Goal: Task Accomplishment & Management: Use online tool/utility

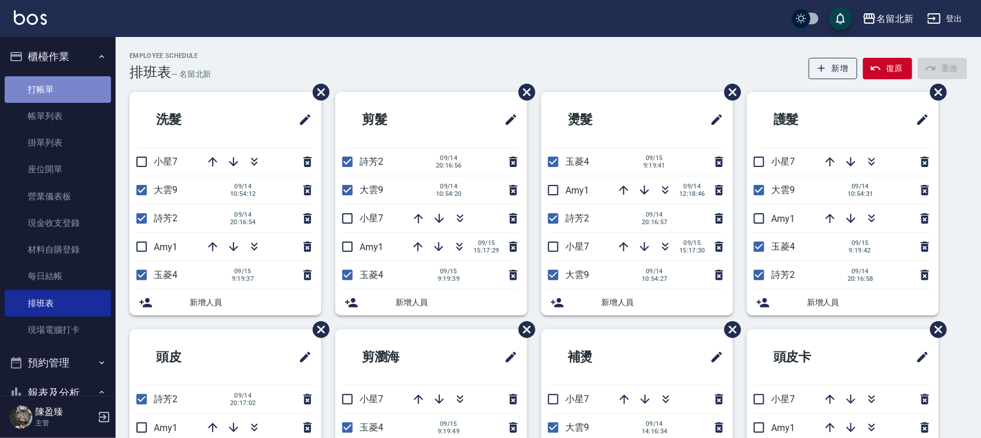
click at [87, 87] on link "打帳單" at bounding box center [58, 89] width 106 height 27
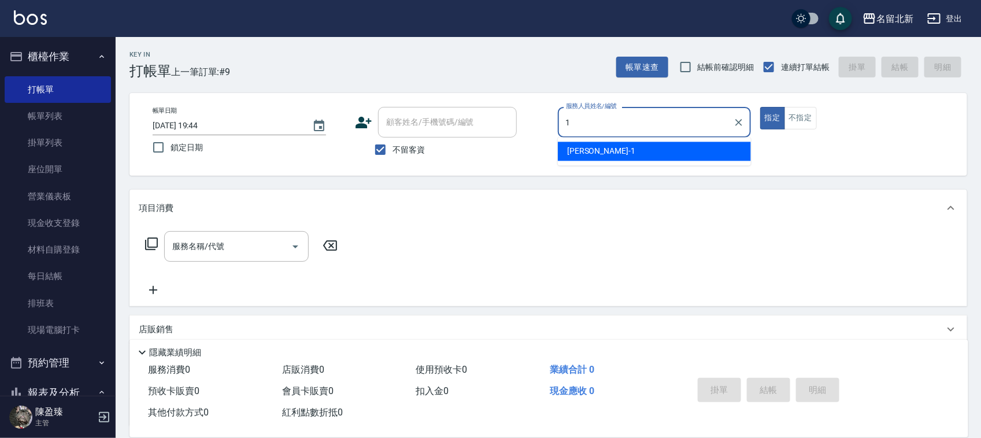
type input "[PERSON_NAME]-1"
type button "true"
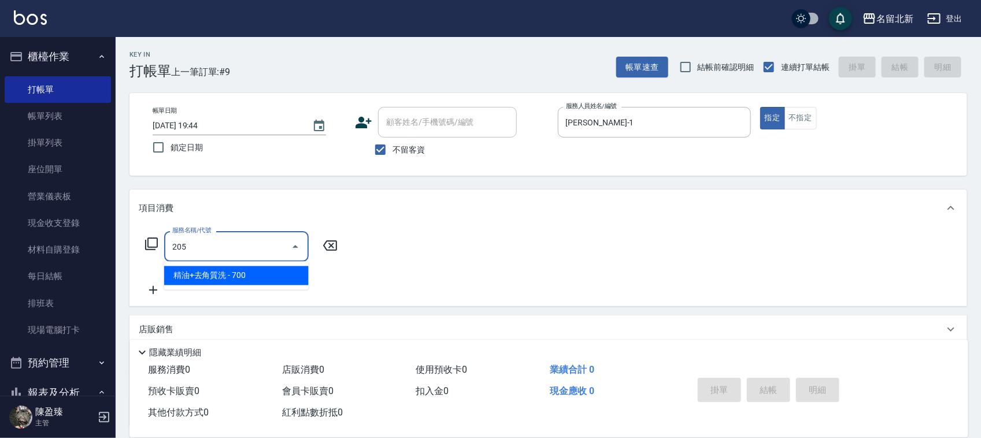
type input "精油+去角質洗(205)"
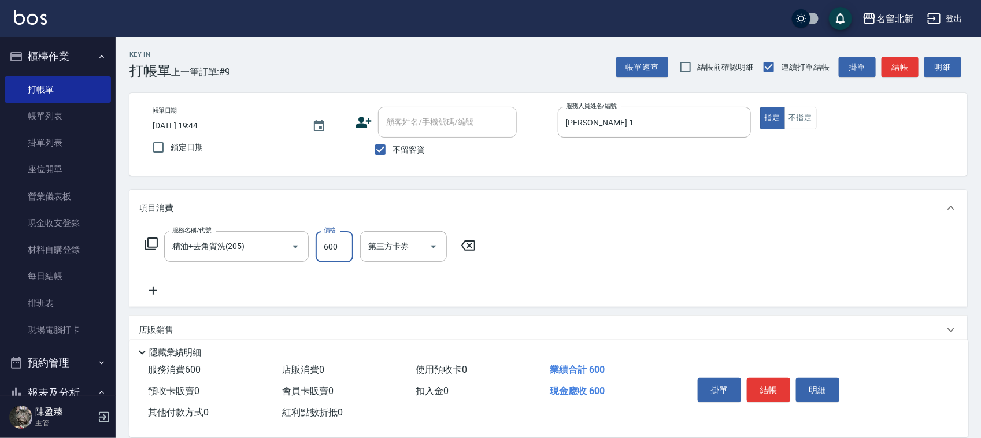
type input "600"
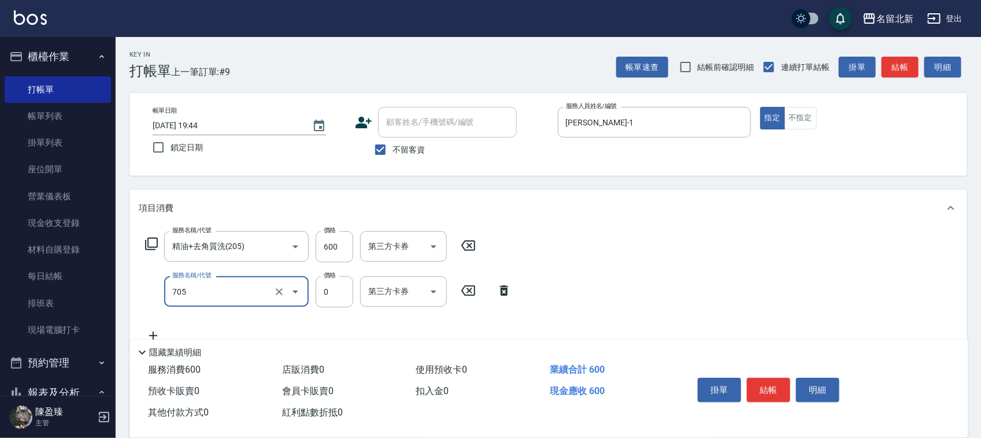
type input "互助50(705)"
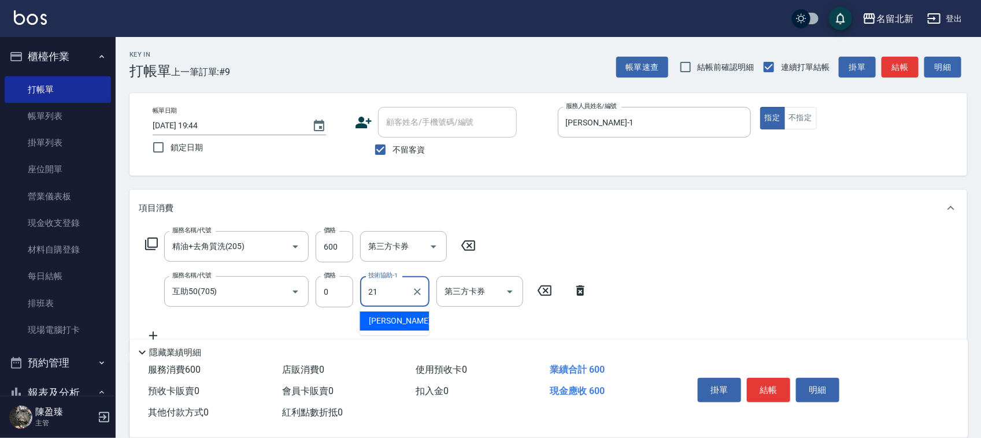
type input "[PERSON_NAME]-21"
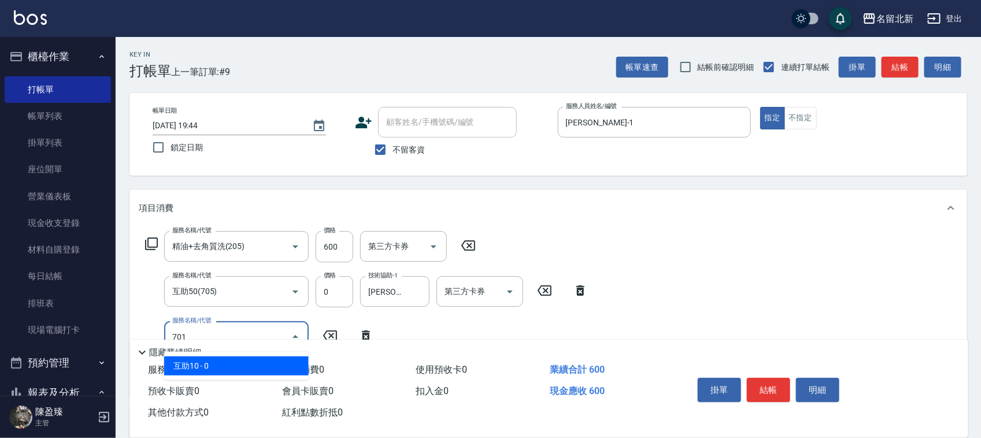
type input "互助10(701)"
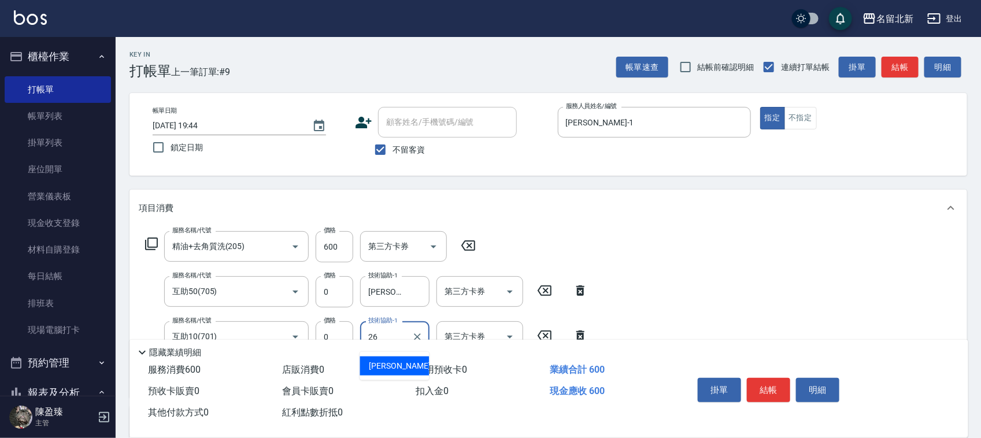
type input "[PERSON_NAME]-26"
click at [773, 387] on button "結帳" at bounding box center [768, 390] width 43 height 24
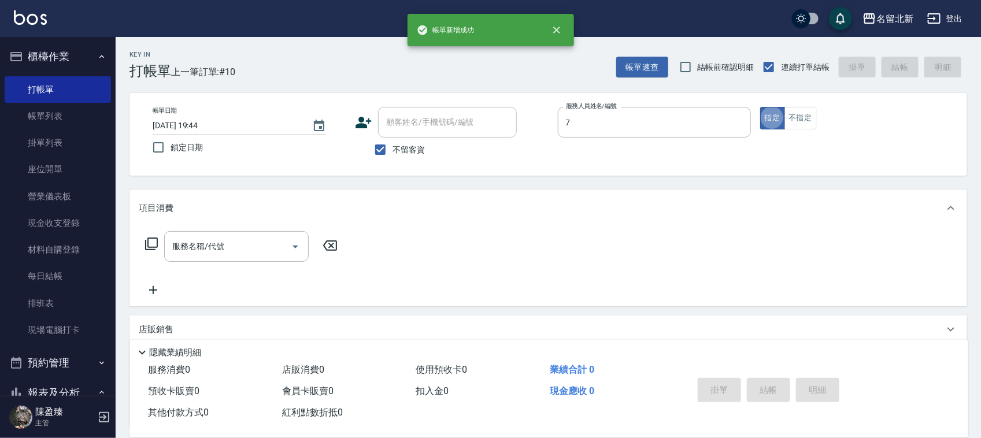
type input "小星-7"
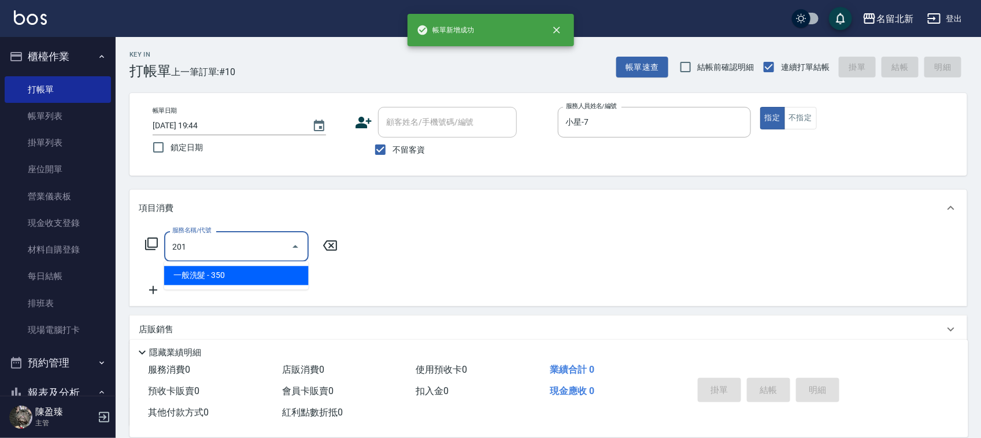
type input "一般洗髮(201)"
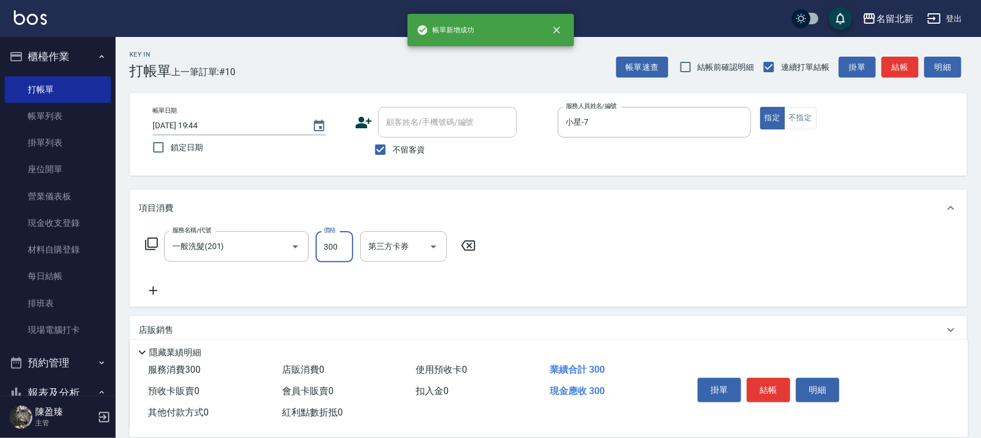
type input "300"
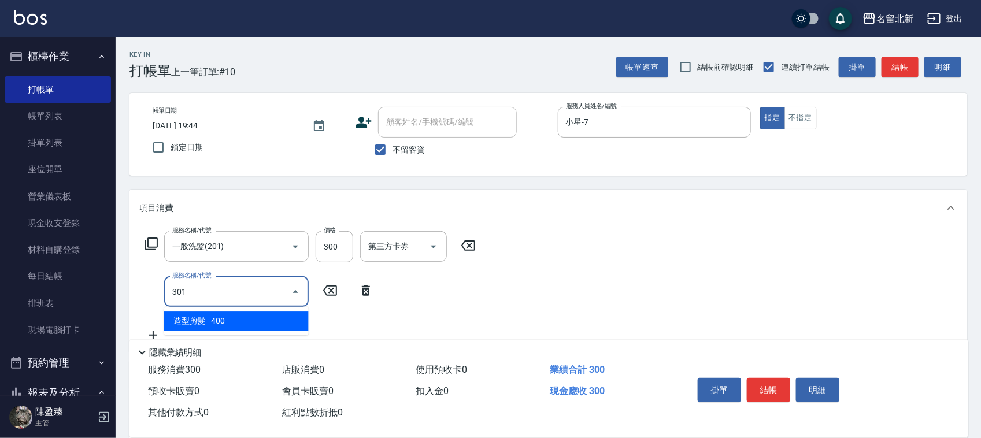
type input "造型剪髮(301)"
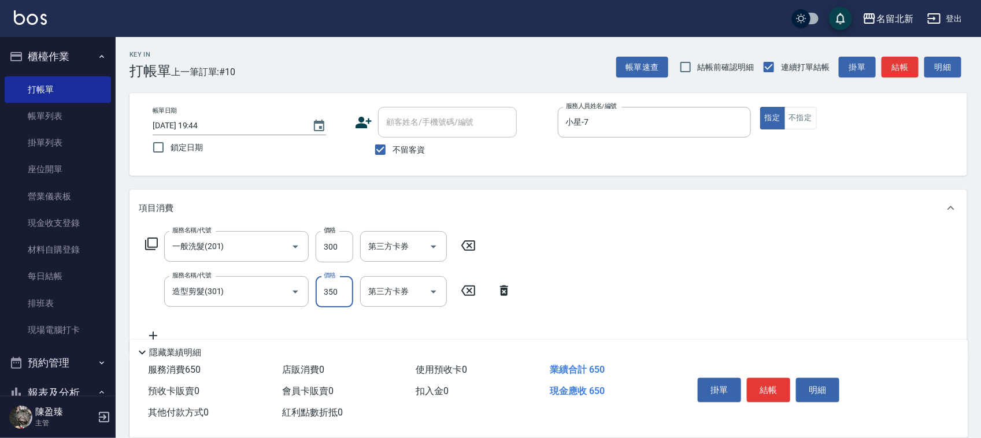
type input "350"
click at [773, 387] on button "結帳" at bounding box center [768, 390] width 43 height 24
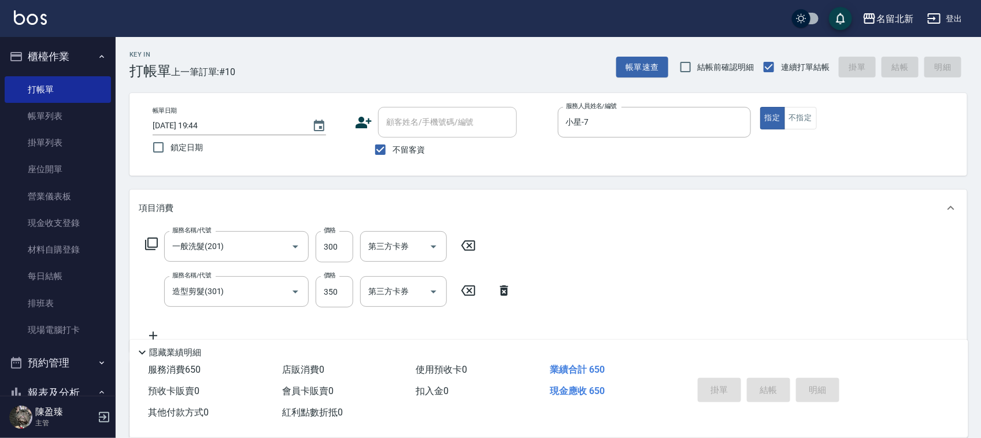
type input "[DATE] 19:45"
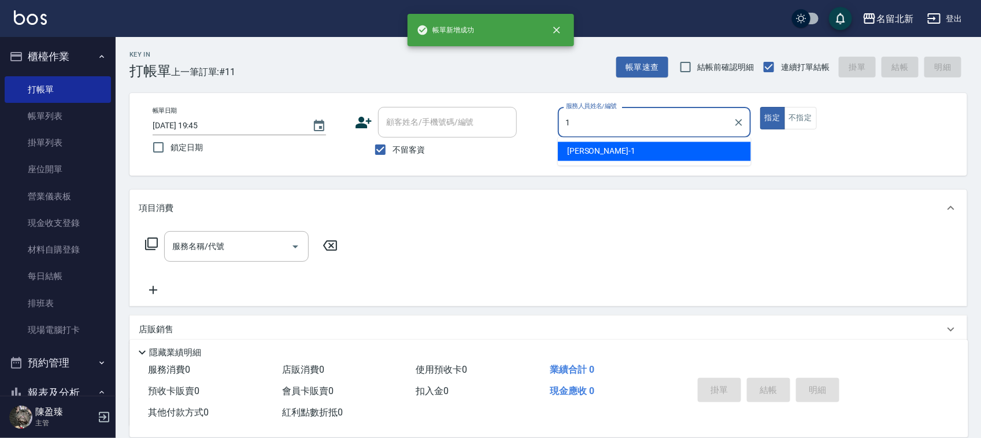
type input "[PERSON_NAME]-1"
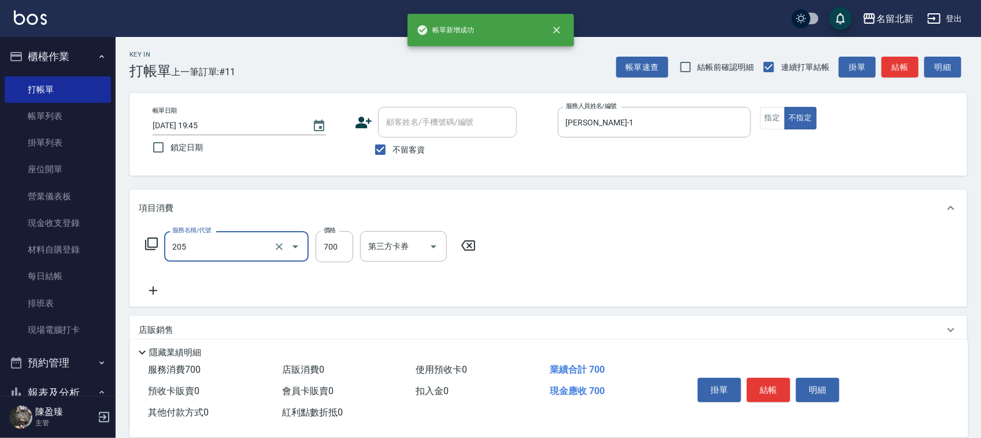
type input "精油+去角質洗(205)"
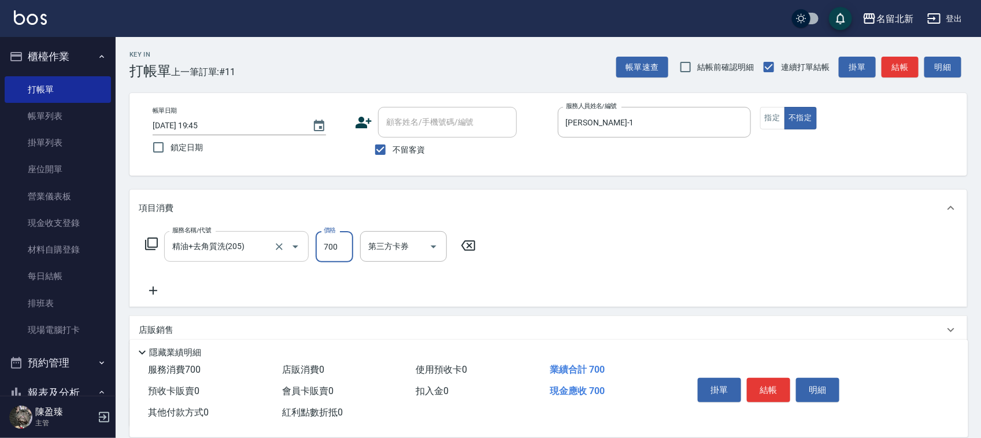
click at [267, 244] on input "精油+去角質洗(205)" at bounding box center [220, 246] width 102 height 20
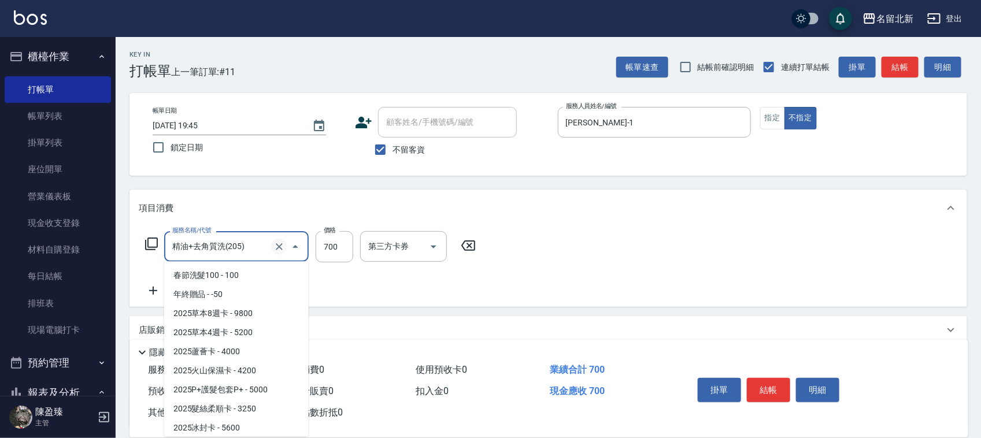
scroll to position [211, 0]
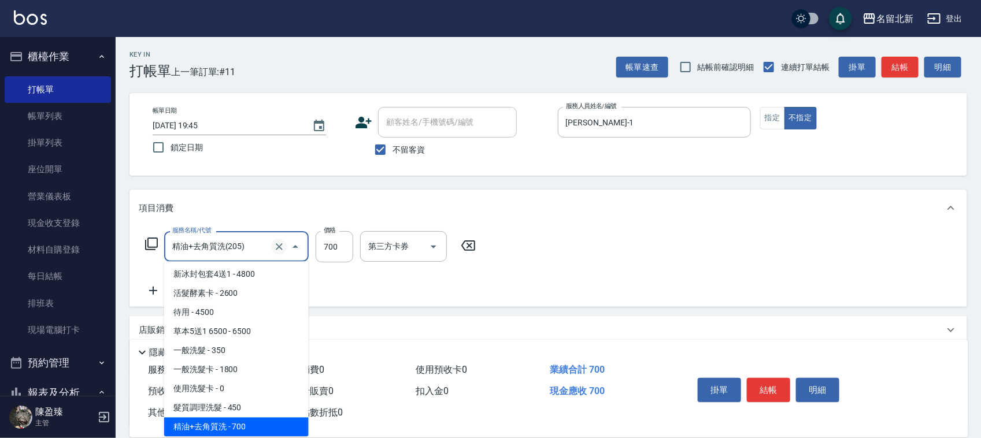
click at [275, 246] on icon "Clear" at bounding box center [279, 247] width 12 height 12
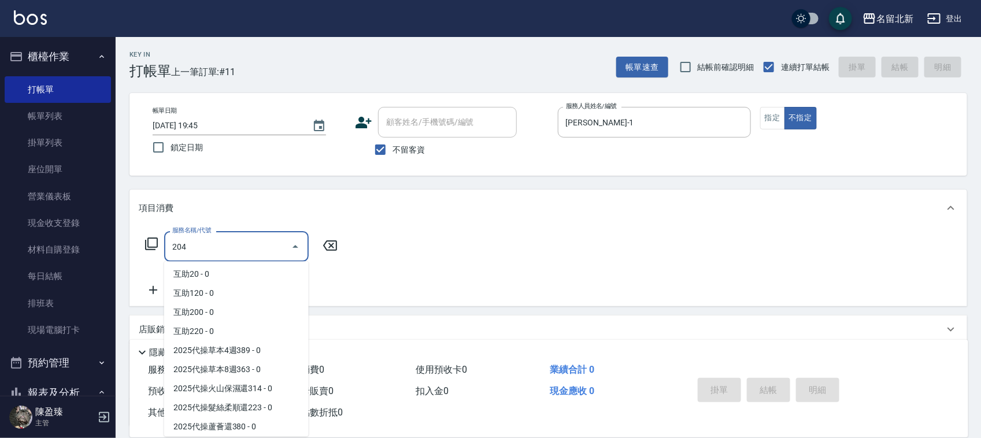
scroll to position [0, 0]
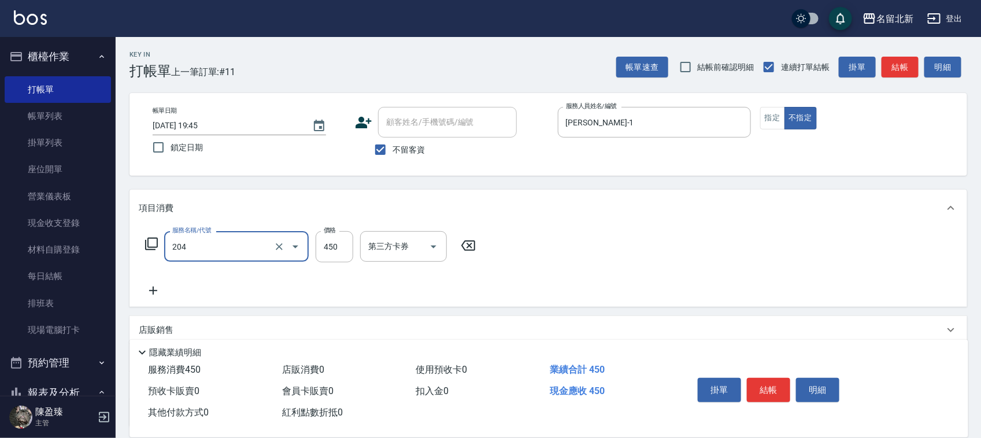
type input "髮質調理洗髮(204)"
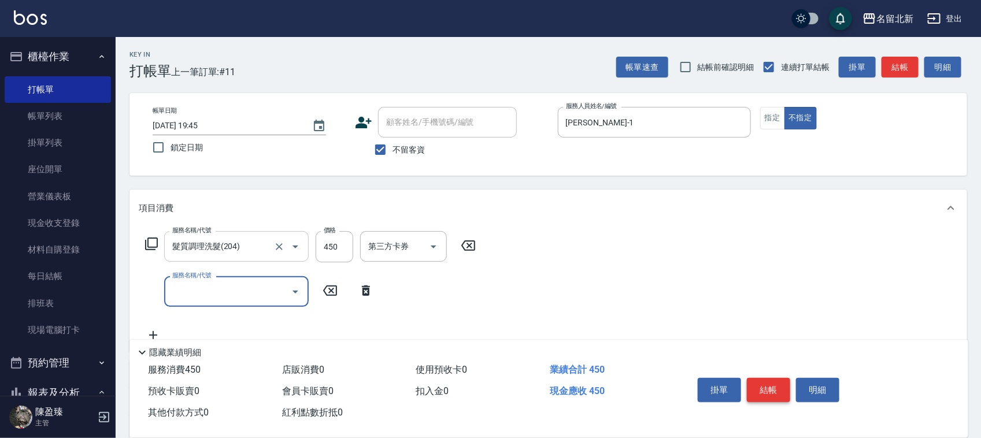
click at [756, 385] on button "結帳" at bounding box center [768, 390] width 43 height 24
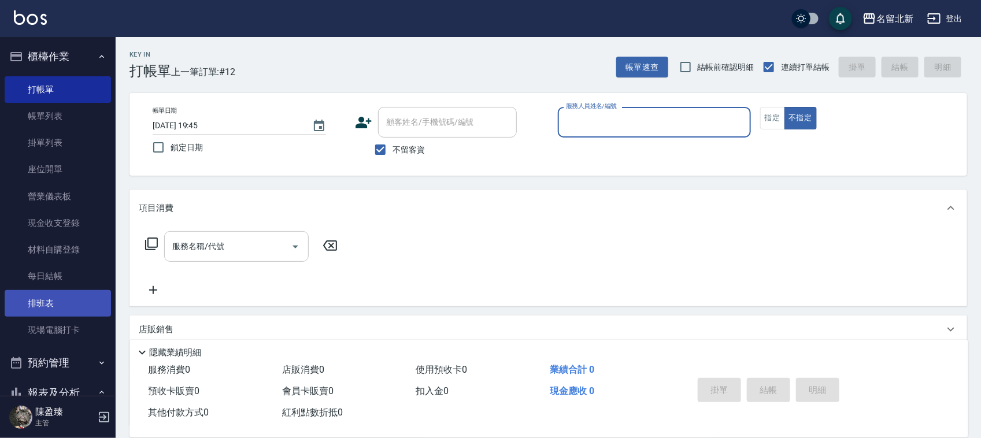
click at [35, 307] on link "排班表" at bounding box center [58, 303] width 106 height 27
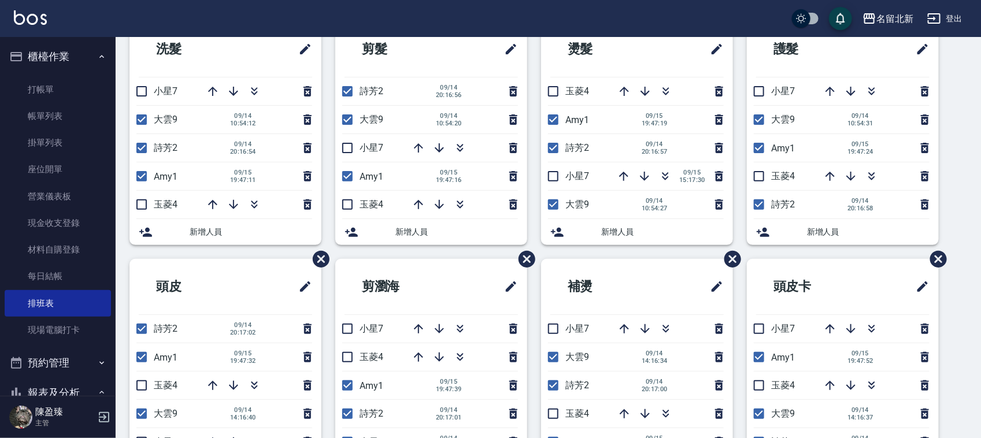
scroll to position [77, 0]
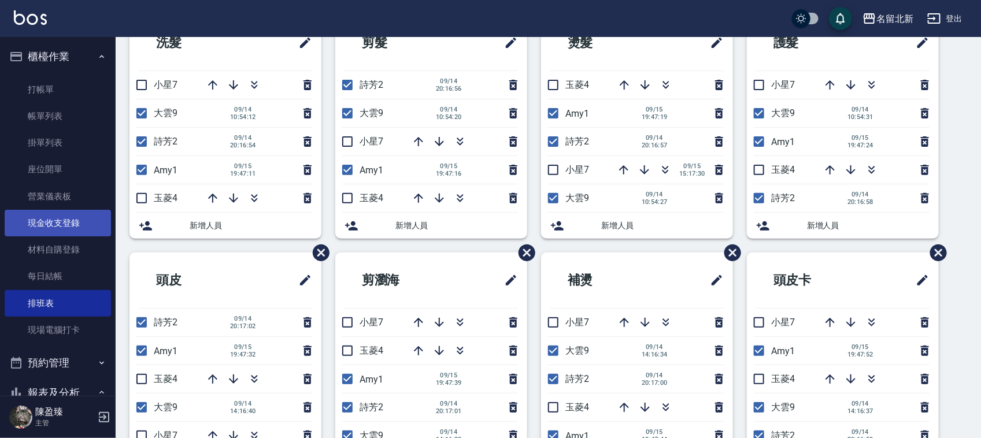
click at [60, 222] on link "現金收支登錄" at bounding box center [58, 223] width 106 height 27
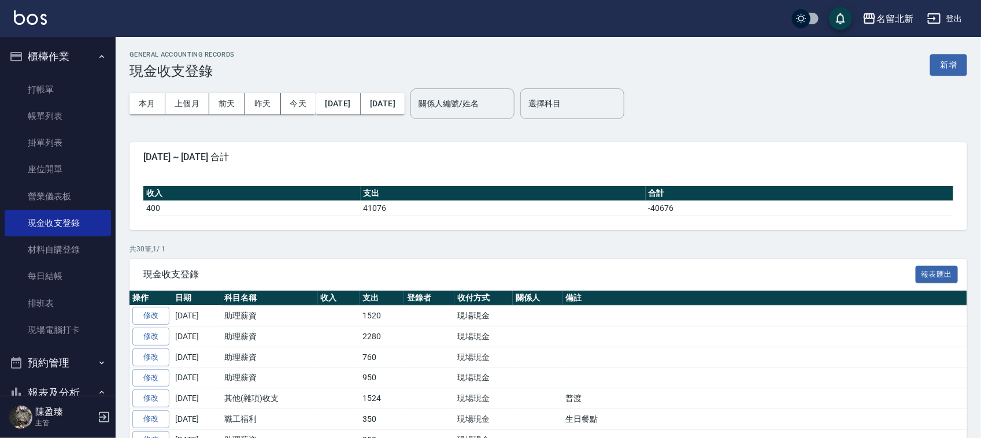
click at [954, 76] on div "GENERAL ACCOUNTING RECORDS 現金收支登錄 新增" at bounding box center [547, 65] width 837 height 28
click at [952, 68] on button "新增" at bounding box center [948, 64] width 37 height 21
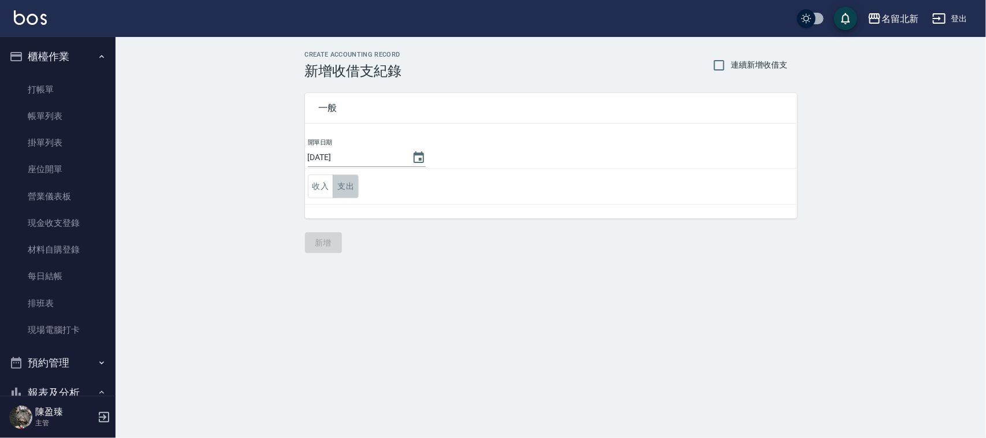
click at [340, 192] on button "支出" at bounding box center [346, 187] width 26 height 24
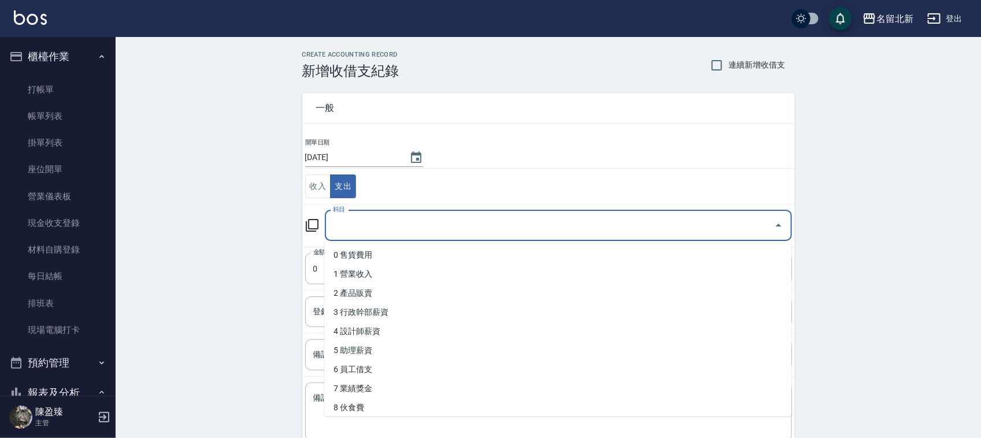
click at [431, 233] on input "科目" at bounding box center [549, 226] width 439 height 20
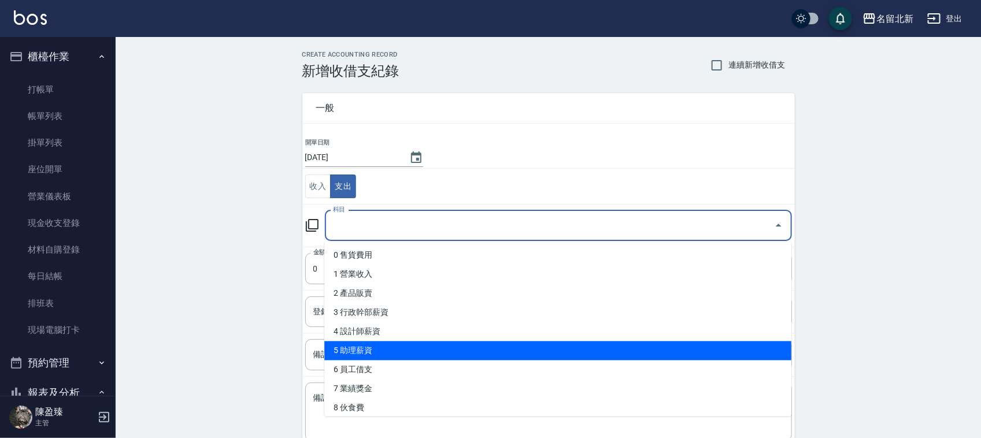
click at [400, 350] on li "5 助理薪資" at bounding box center [557, 351] width 467 height 19
type input "5 助理薪資"
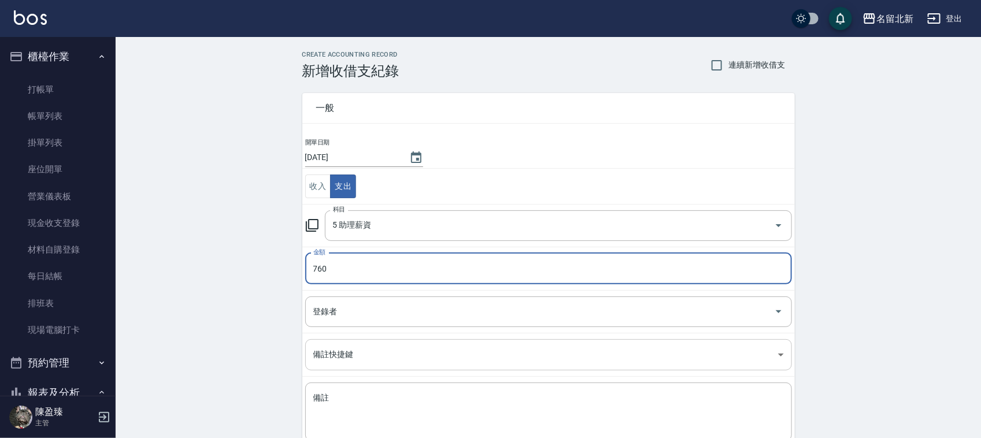
type input "760"
click at [368, 357] on body "名留北新 登出 櫃檯作業 打帳單 帳單列表 掛單列表 座位開單 營業儀表板 現金收支登錄 材料自購登錄 每日結帳 排班表 現場電腦打卡 預約管理 預約管理 單…" at bounding box center [493, 255] width 986 height 510
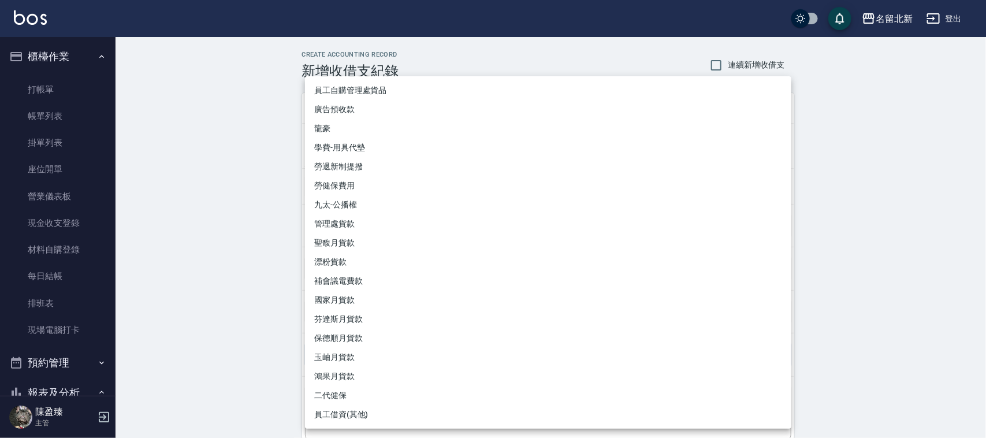
drag, startPoint x: 224, startPoint y: 272, endPoint x: 363, endPoint y: 266, distance: 139.4
click at [278, 262] on div at bounding box center [493, 219] width 986 height 438
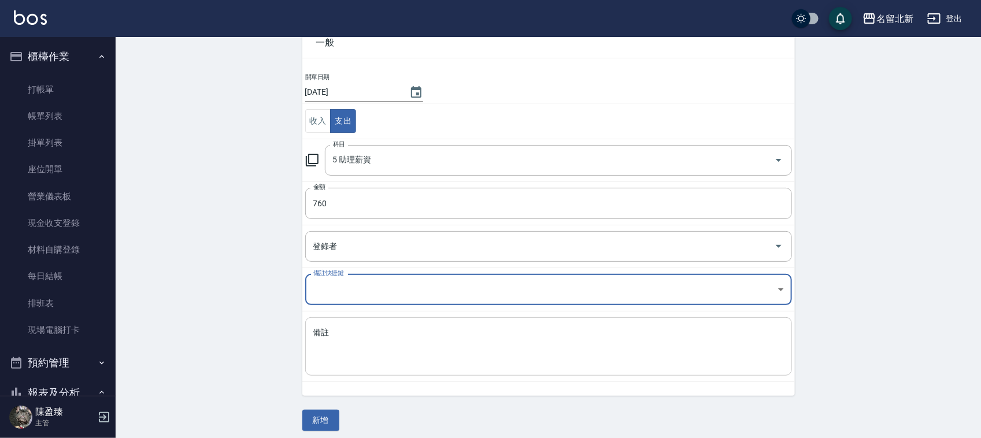
scroll to position [73, 0]
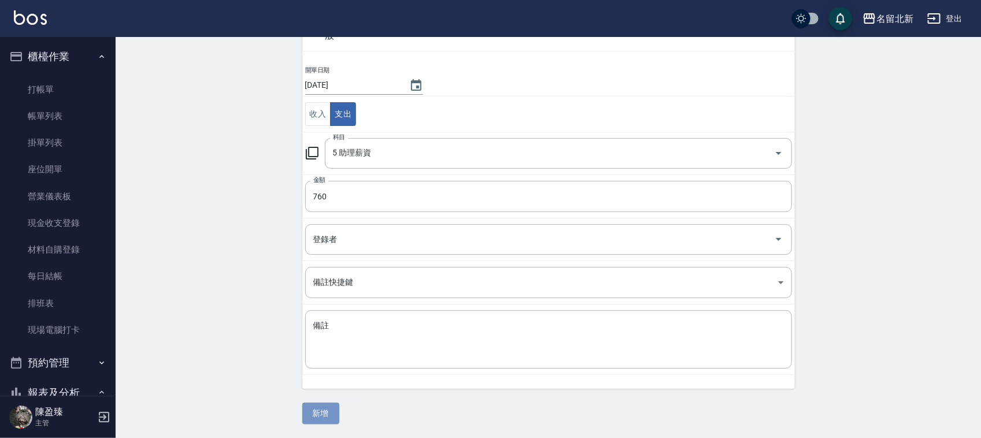
click at [331, 412] on button "新增" at bounding box center [320, 413] width 37 height 21
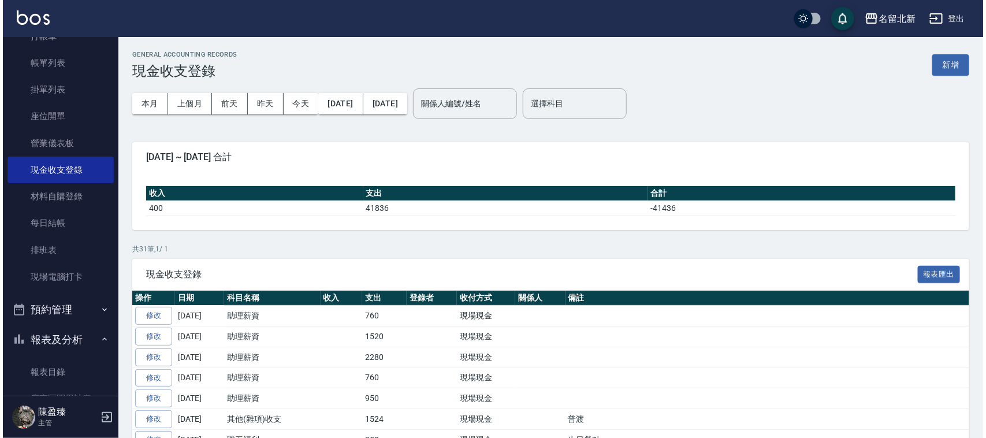
scroll to position [217, 0]
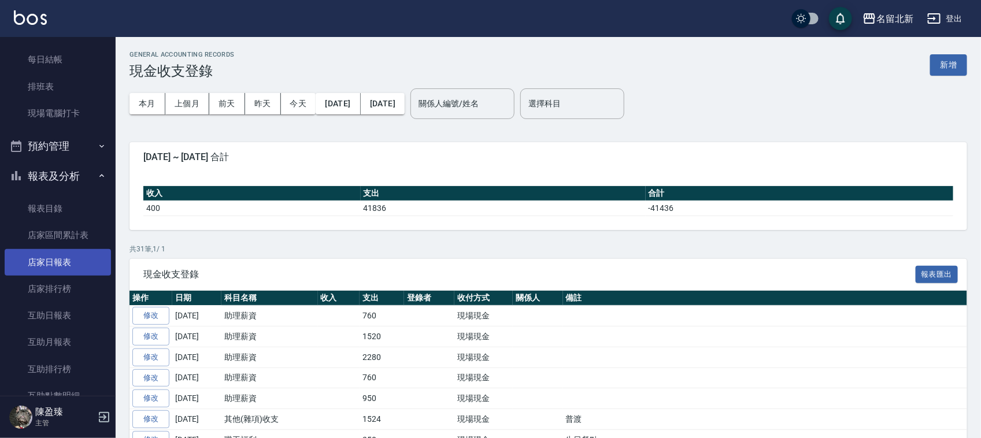
click at [71, 255] on link "店家日報表" at bounding box center [58, 262] width 106 height 27
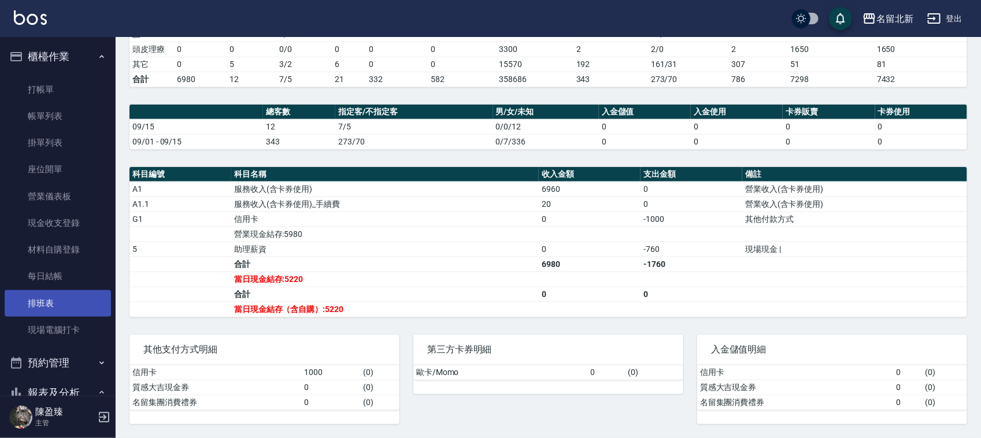
click at [79, 299] on link "排班表" at bounding box center [58, 303] width 106 height 27
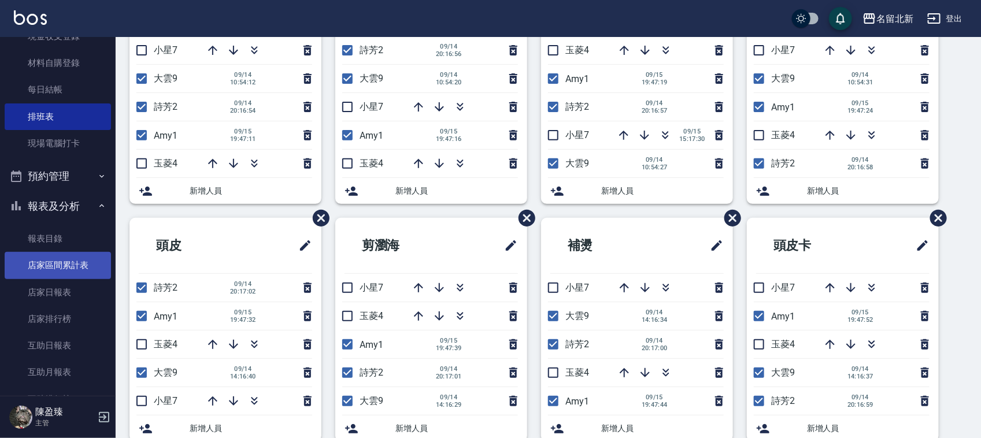
scroll to position [217, 0]
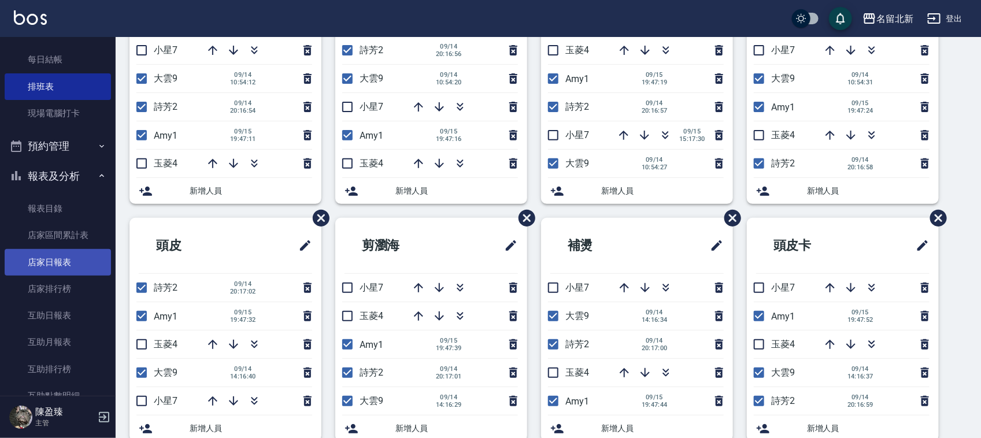
click at [87, 258] on link "店家日報表" at bounding box center [58, 262] width 106 height 27
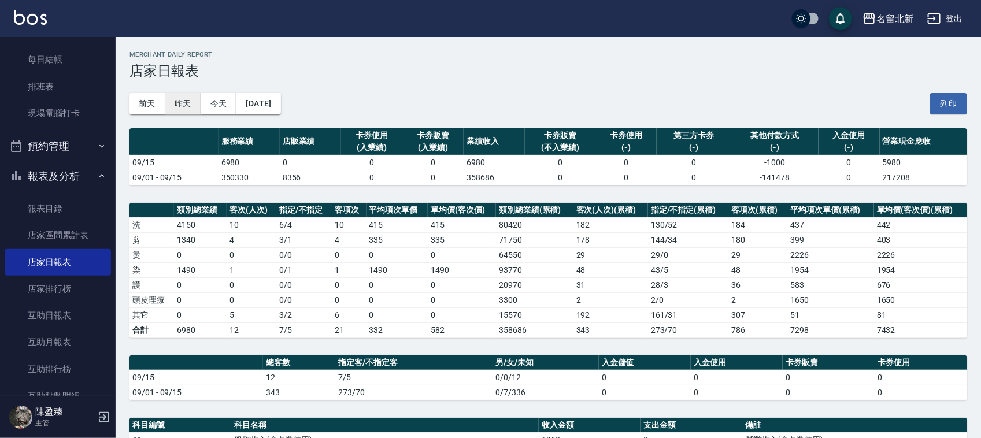
drag, startPoint x: 199, startPoint y: 99, endPoint x: 188, endPoint y: 102, distance: 11.9
click at [188, 102] on div "[DATE] [DATE] [DATE] [DATE]" at bounding box center [204, 103] width 151 height 21
click at [190, 107] on button "昨天" at bounding box center [183, 103] width 36 height 21
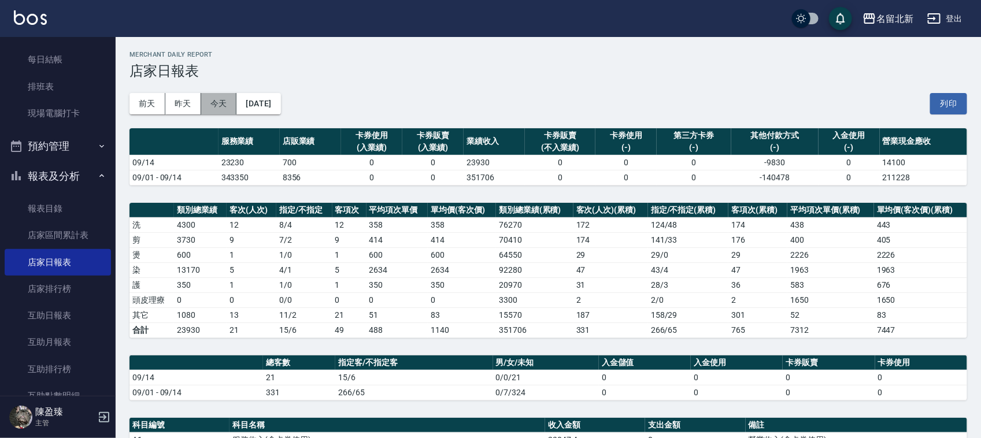
click at [226, 102] on button "今天" at bounding box center [219, 103] width 36 height 21
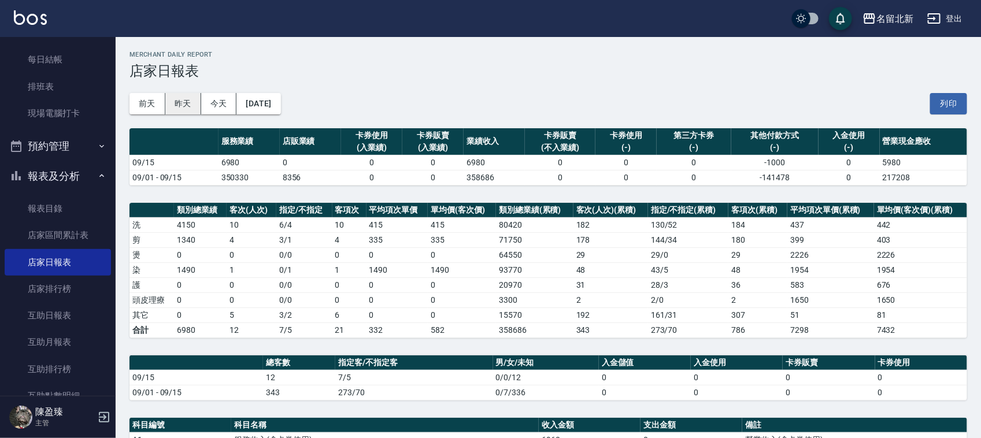
click at [187, 100] on button "昨天" at bounding box center [183, 103] width 36 height 21
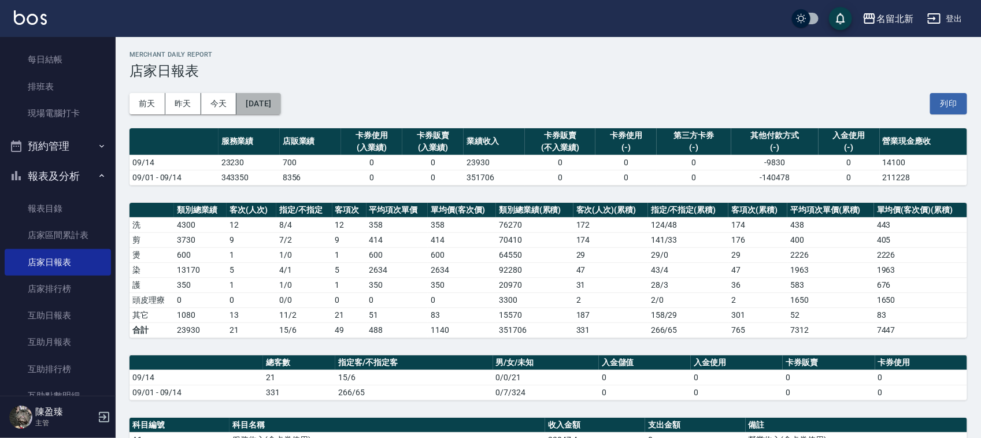
click at [272, 105] on button "[DATE]" at bounding box center [258, 103] width 44 height 21
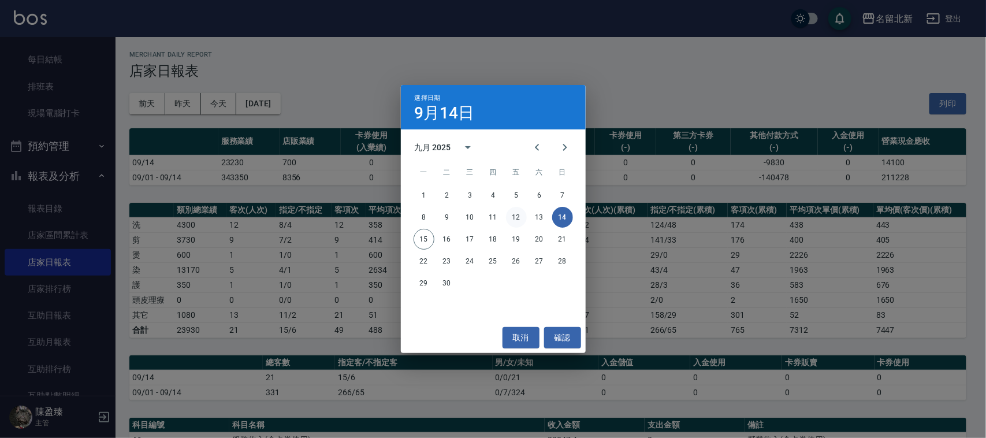
click at [514, 212] on button "12" at bounding box center [516, 217] width 21 height 21
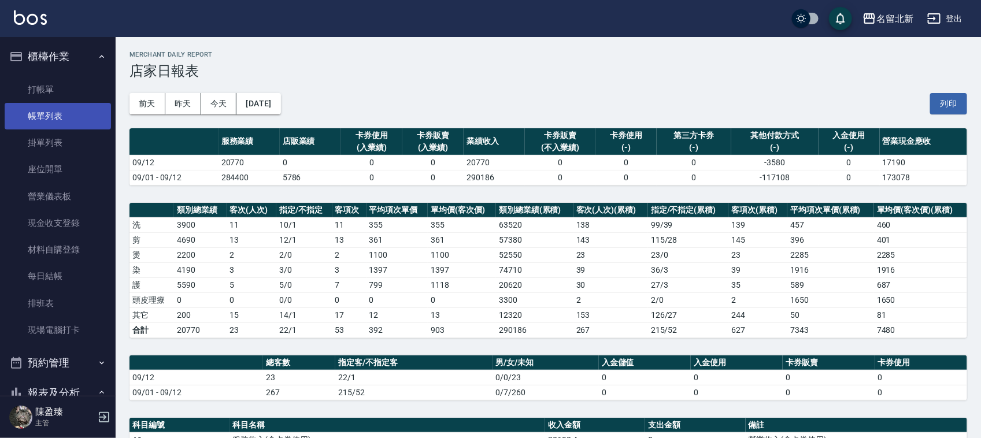
click at [59, 114] on link "帳單列表" at bounding box center [58, 116] width 106 height 27
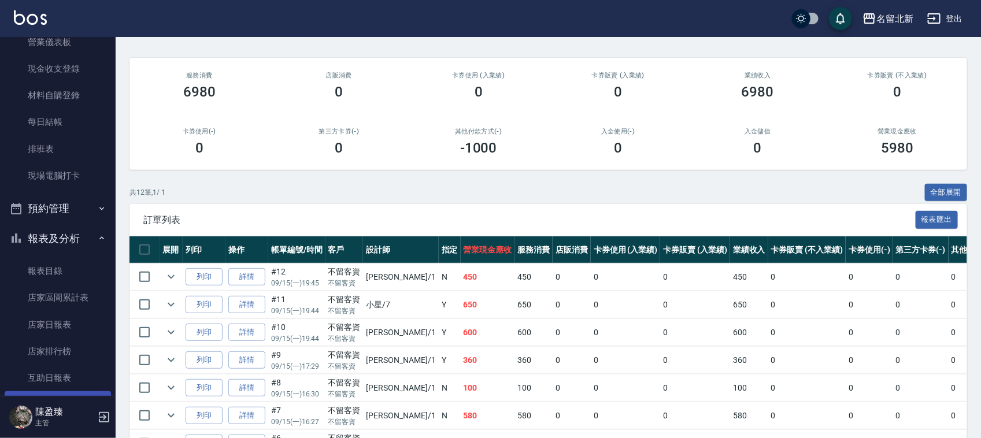
scroll to position [289, 0]
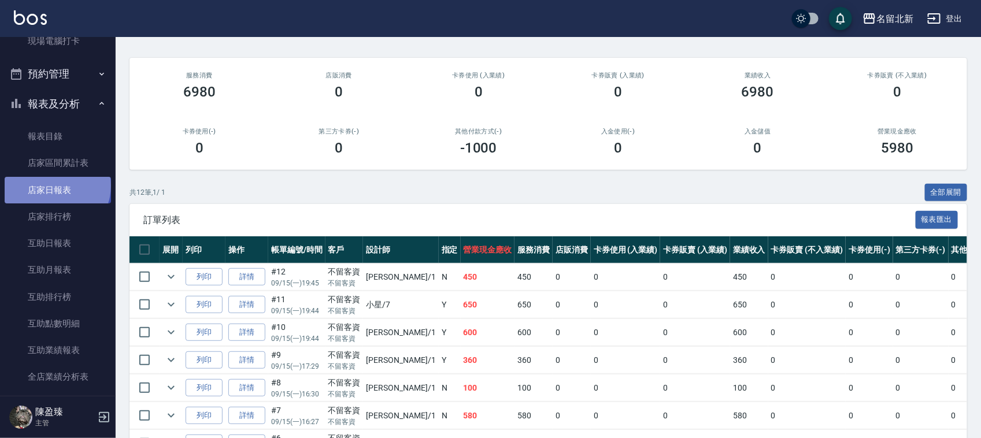
click at [56, 185] on link "店家日報表" at bounding box center [58, 190] width 106 height 27
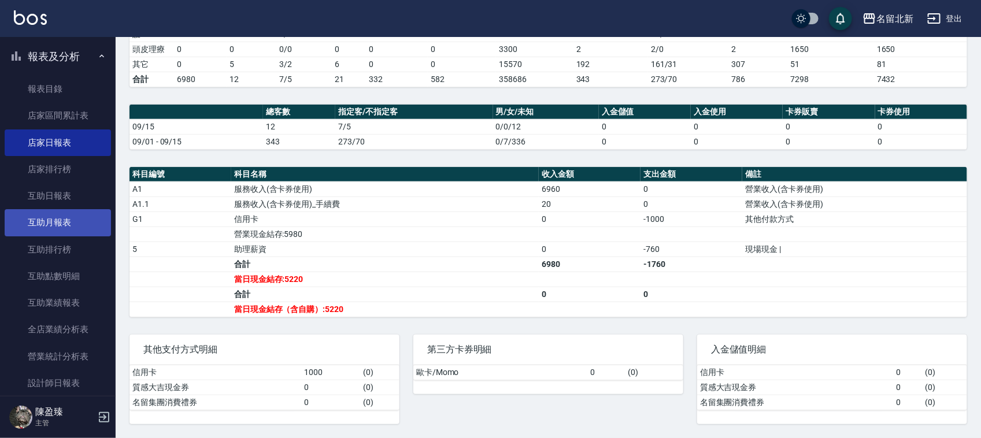
scroll to position [361, 0]
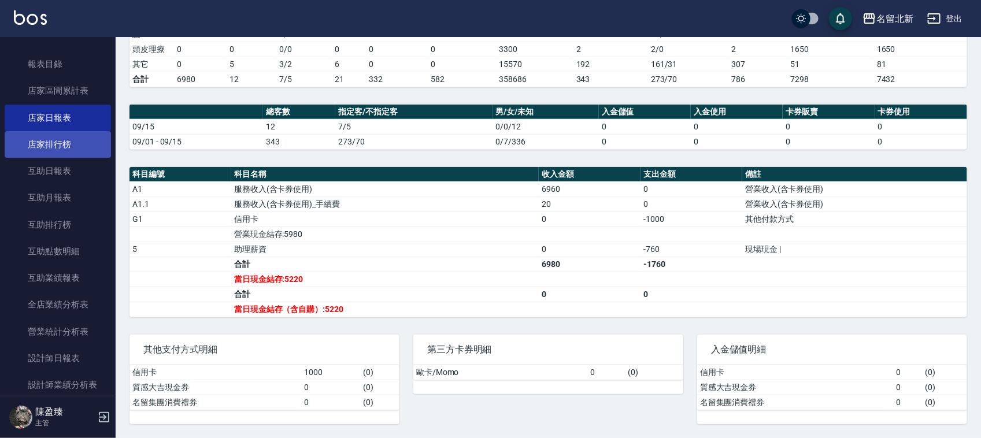
click at [65, 147] on link "店家排行榜" at bounding box center [58, 144] width 106 height 27
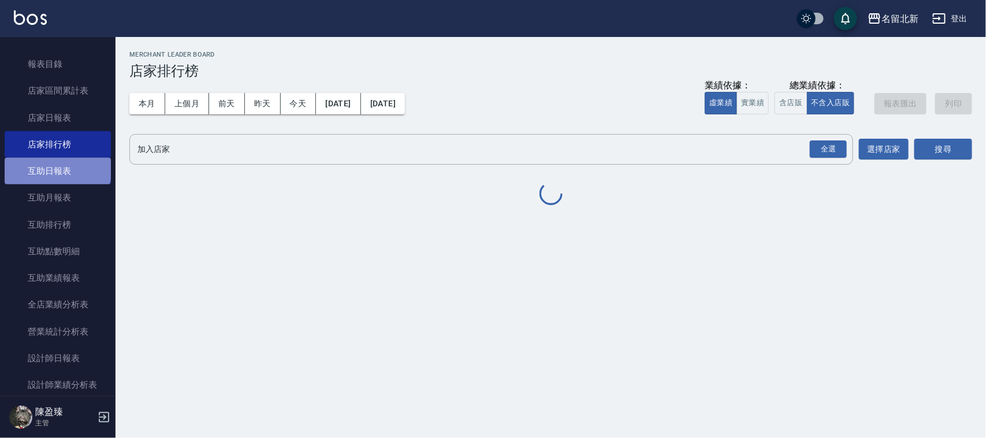
click at [57, 168] on link "互助日報表" at bounding box center [58, 171] width 106 height 27
click at [57, 166] on link "互助日報表" at bounding box center [58, 171] width 106 height 27
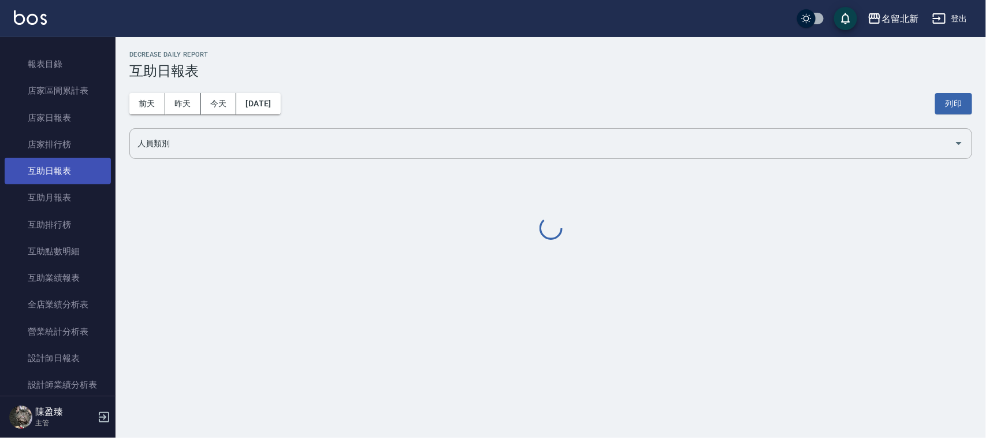
click at [57, 166] on link "互助日報表" at bounding box center [58, 171] width 106 height 27
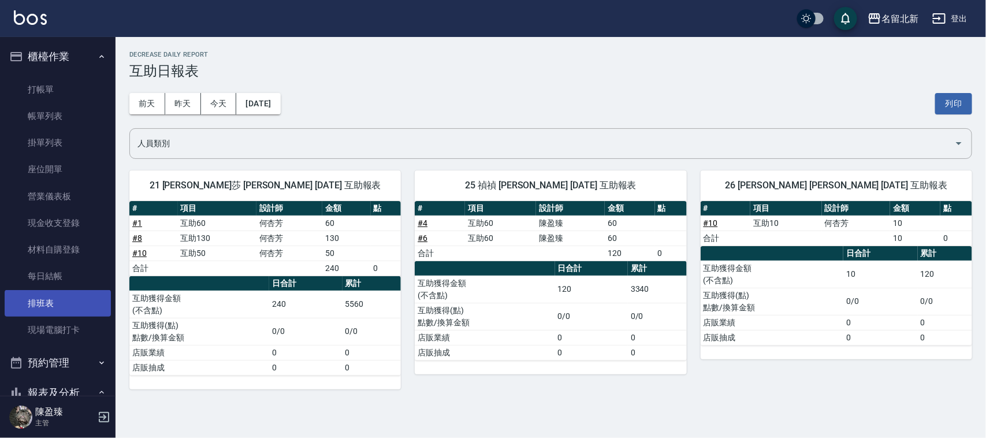
click at [60, 299] on link "排班表" at bounding box center [58, 303] width 106 height 27
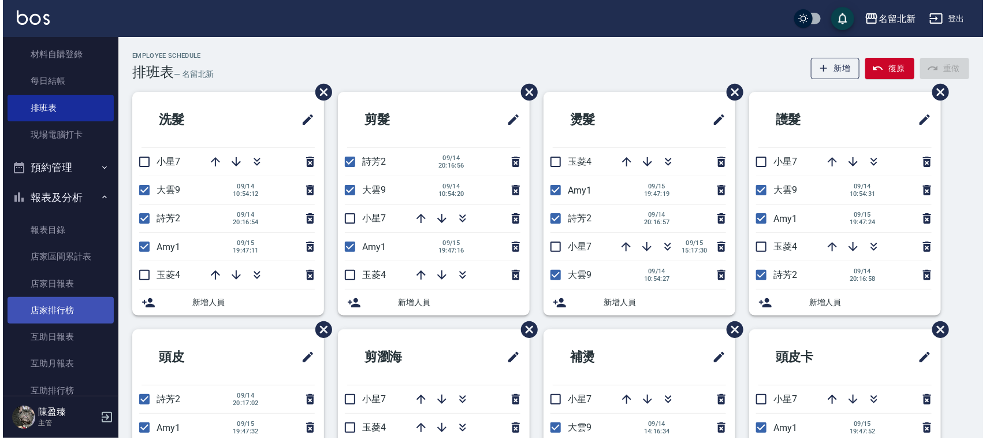
scroll to position [217, 0]
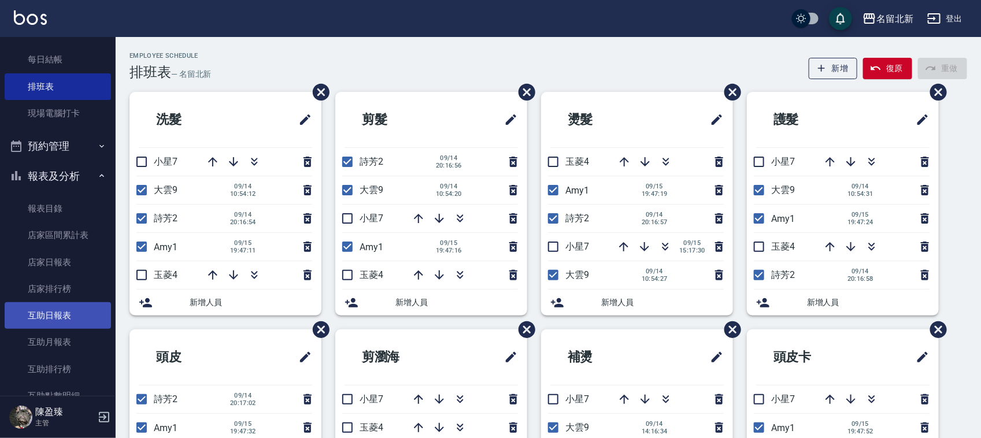
click at [75, 306] on link "互助日報表" at bounding box center [58, 315] width 106 height 27
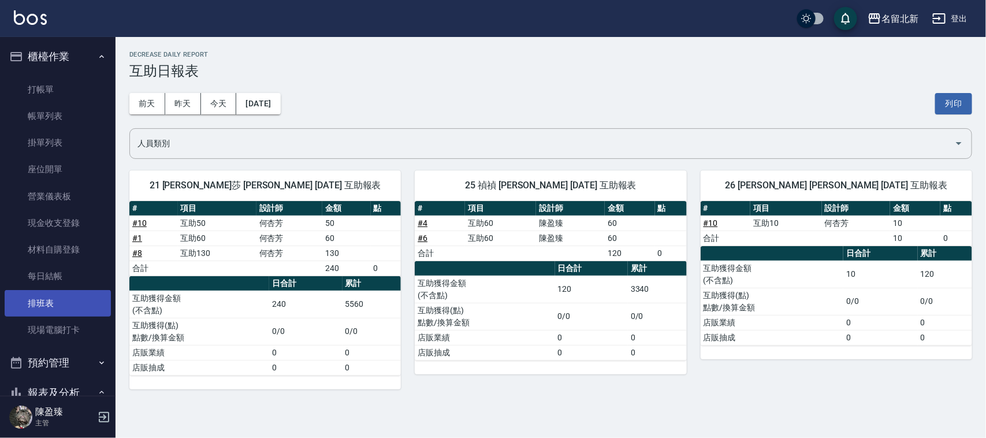
drag, startPoint x: 69, startPoint y: 295, endPoint x: 77, endPoint y: 299, distance: 8.3
click at [70, 295] on link "排班表" at bounding box center [58, 303] width 106 height 27
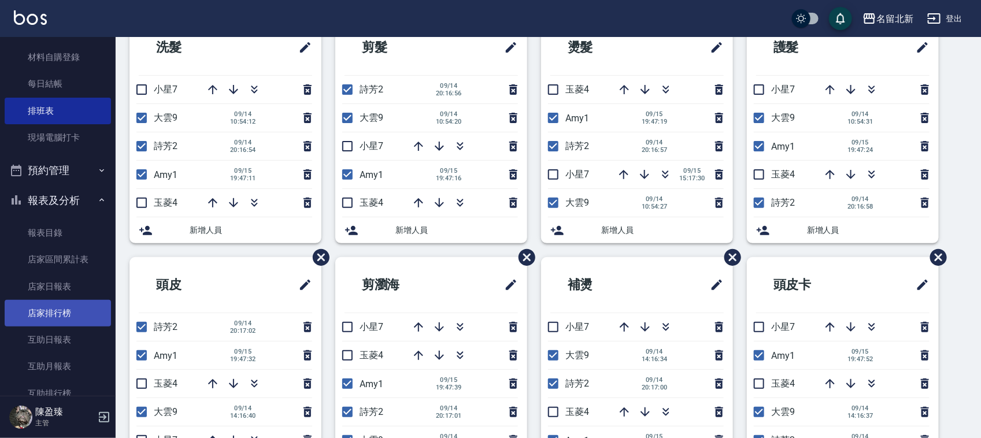
scroll to position [217, 0]
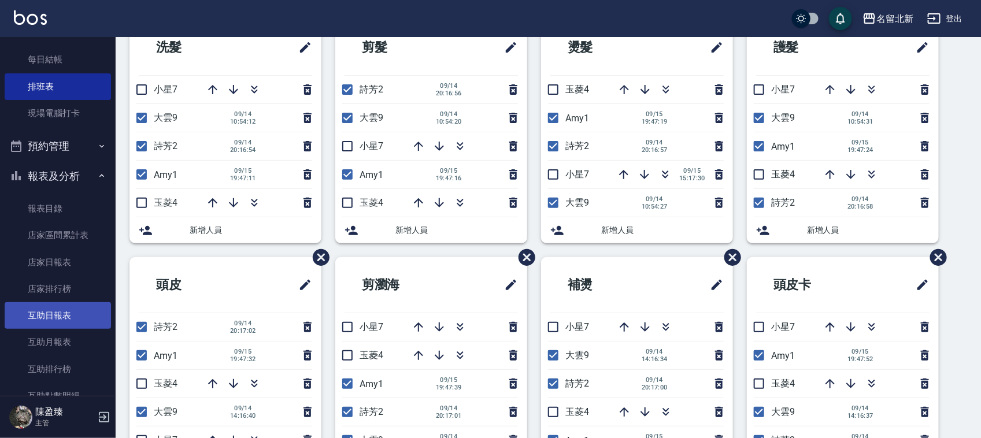
drag, startPoint x: 84, startPoint y: 307, endPoint x: 88, endPoint y: 314, distance: 7.2
click at [87, 310] on link "互助日報表" at bounding box center [58, 315] width 106 height 27
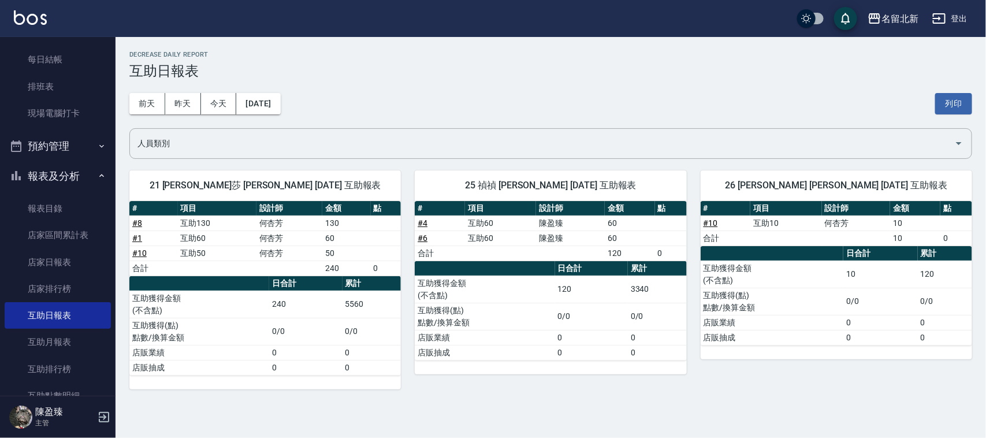
click at [169, 114] on div "[DATE] [DATE] [DATE] [DATE] 列印" at bounding box center [550, 103] width 843 height 49
click at [180, 106] on button "昨天" at bounding box center [183, 103] width 36 height 21
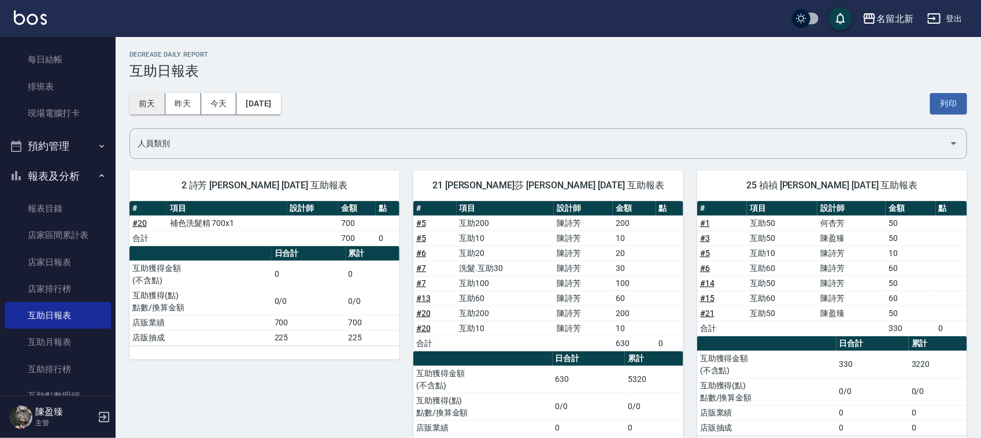
click at [136, 106] on button "前天" at bounding box center [147, 103] width 36 height 21
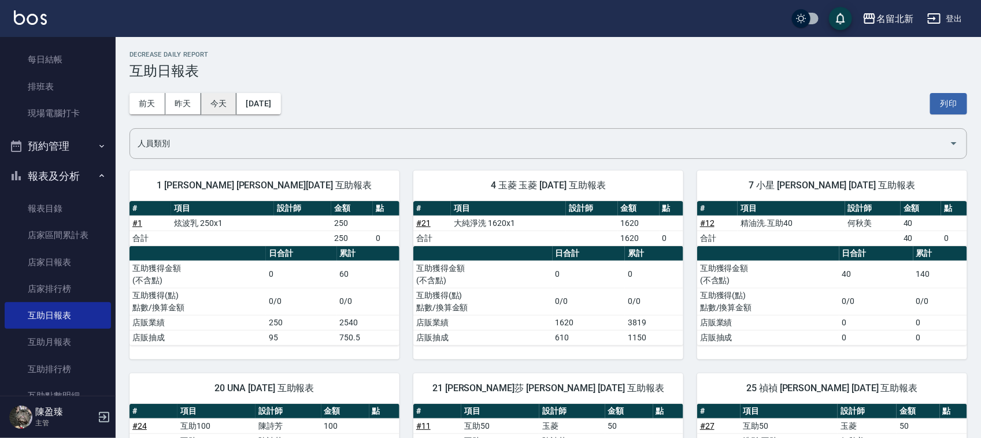
click at [223, 110] on button "今天" at bounding box center [219, 103] width 36 height 21
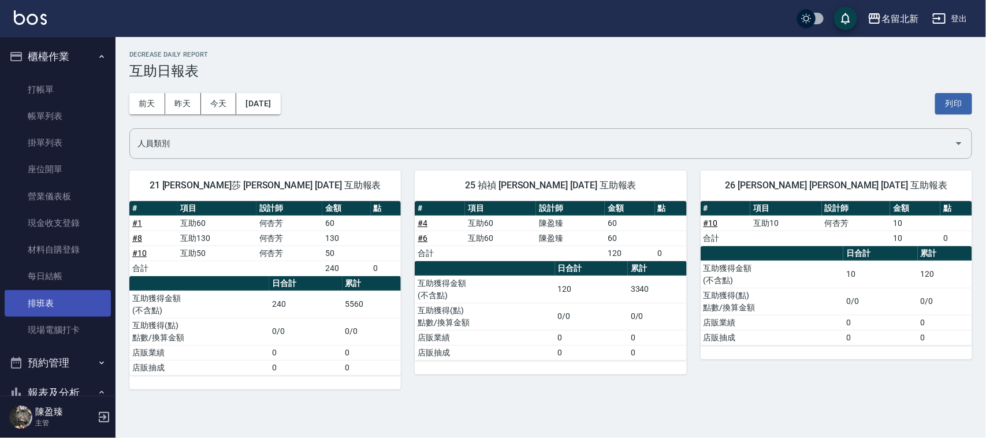
drag, startPoint x: 95, startPoint y: 299, endPoint x: 86, endPoint y: 312, distance: 16.5
click at [96, 298] on link "排班表" at bounding box center [58, 303] width 106 height 27
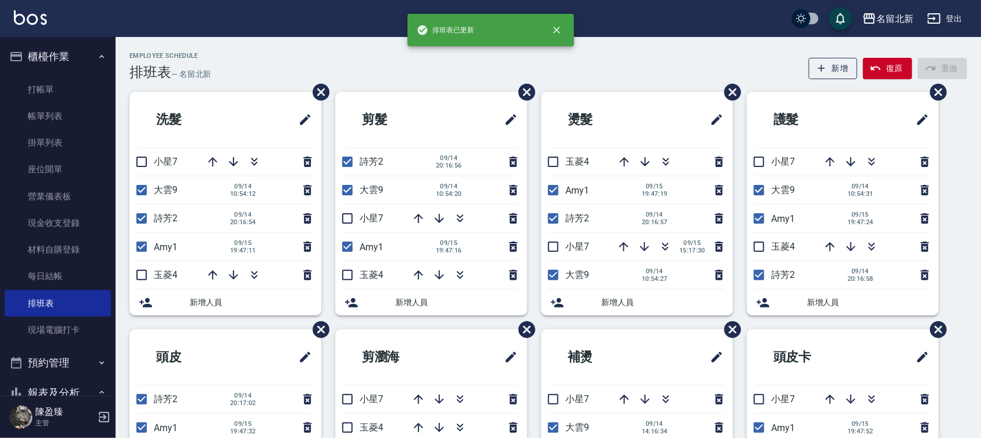
scroll to position [72, 0]
